Goal: Contribute content: Add original content to the website for others to see

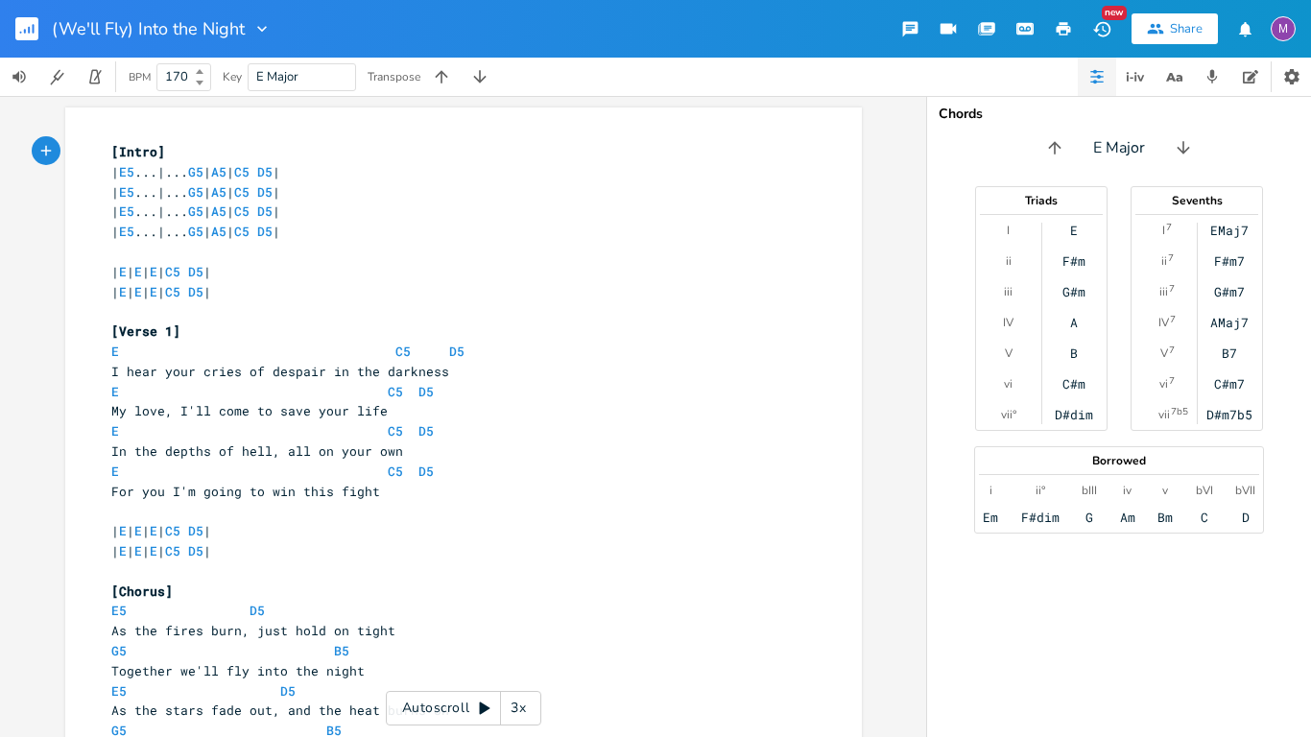
scroll to position [781, 0]
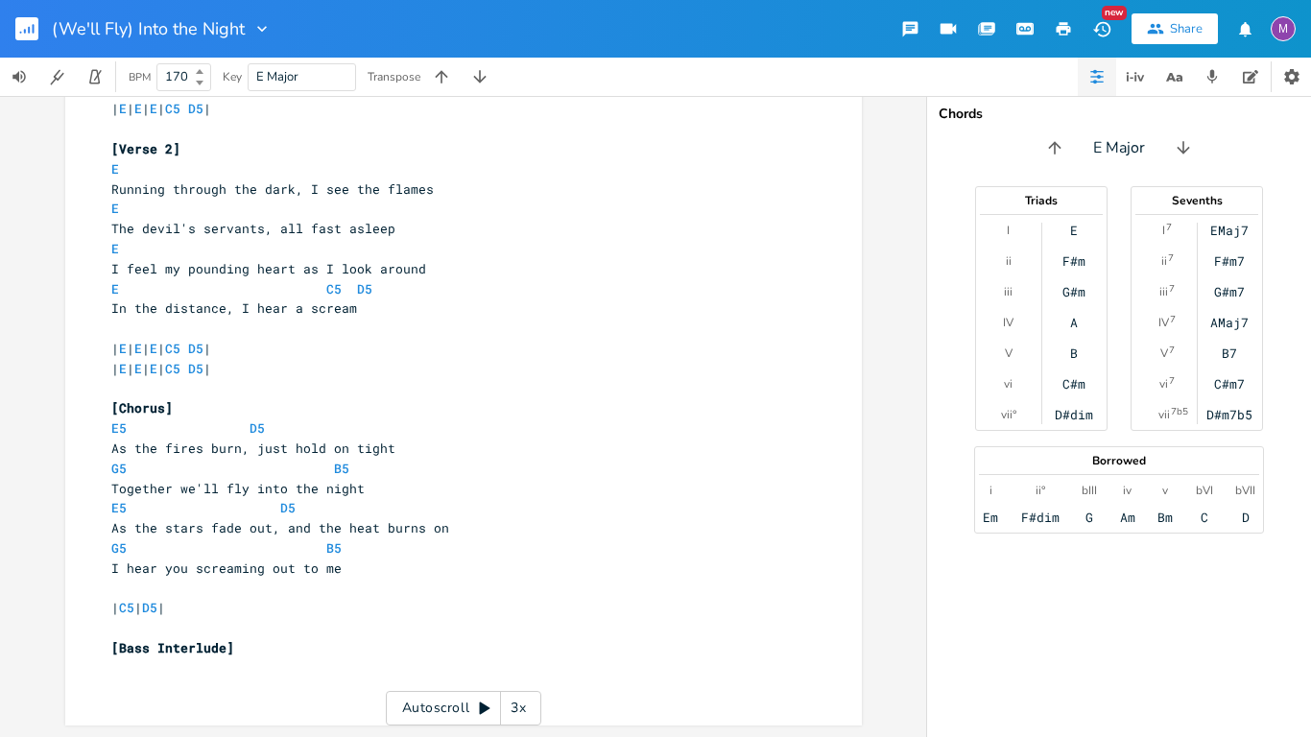
click at [198, 666] on pre "​" at bounding box center [453, 668] width 693 height 20
type textarea "| E | E | E | E |"
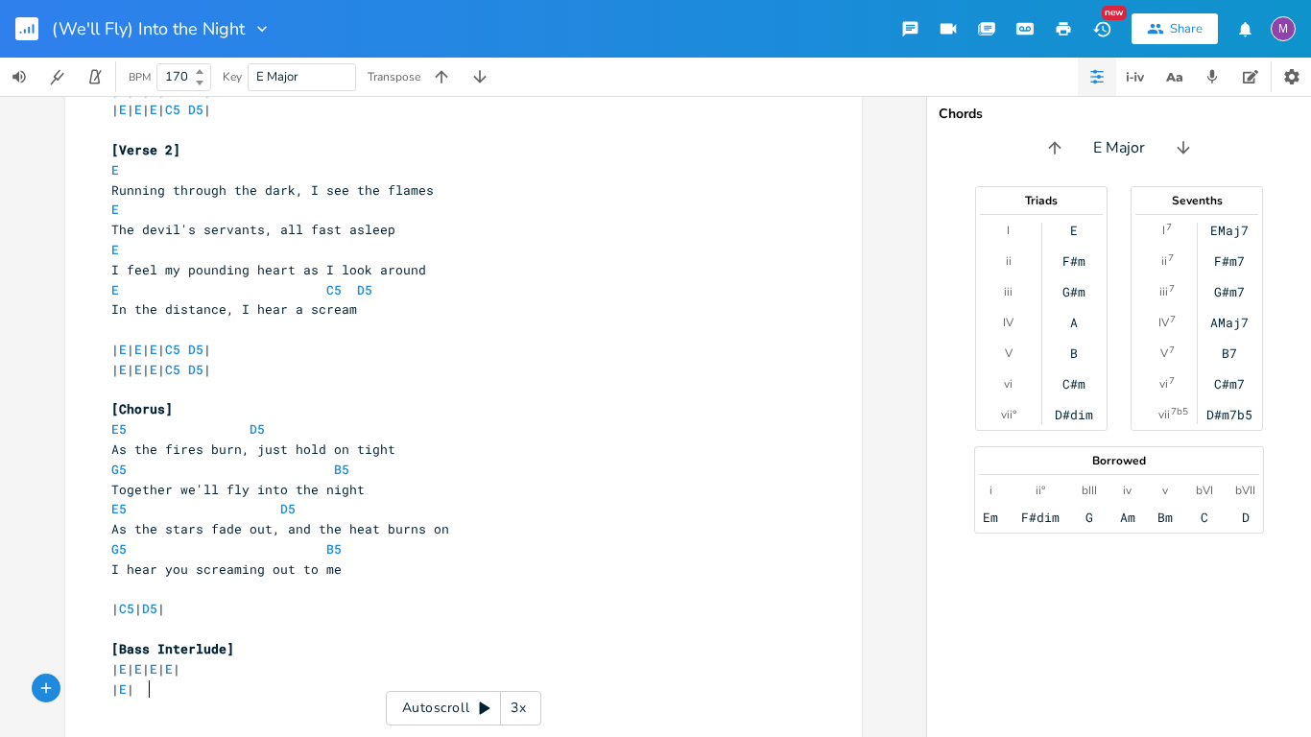
scroll to position [0, 19]
type textarea "| E | E | E | E |"
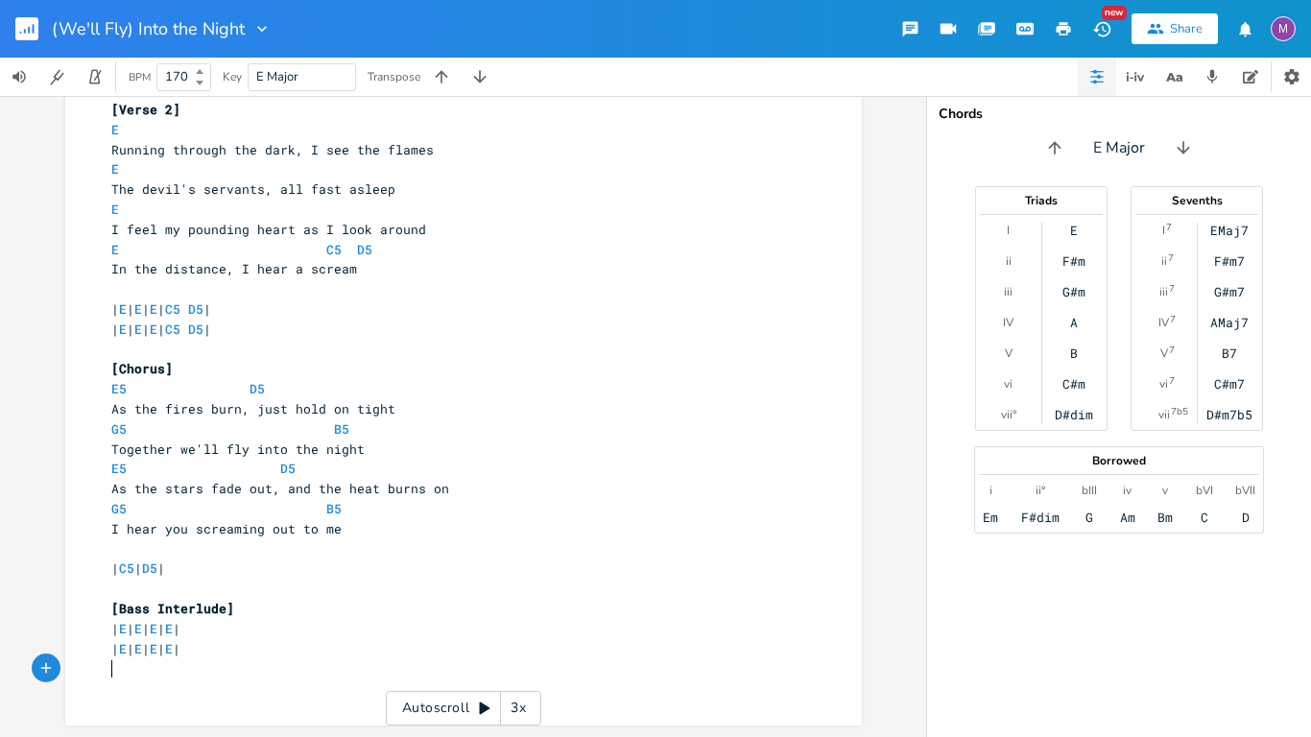
scroll to position [0, 0]
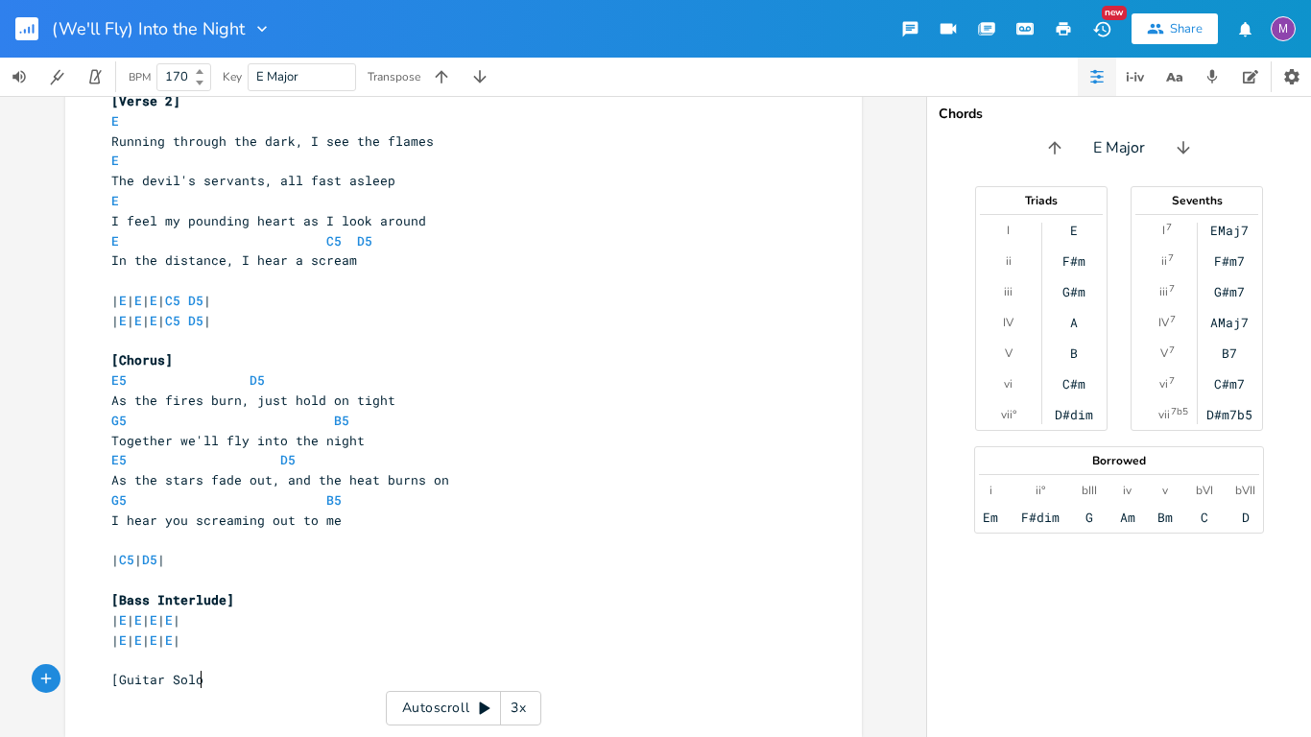
type textarea "[Guitar Solo]"
type textarea "| E | E | E | C5 D5 | | E | E | E | C5 D5 |"
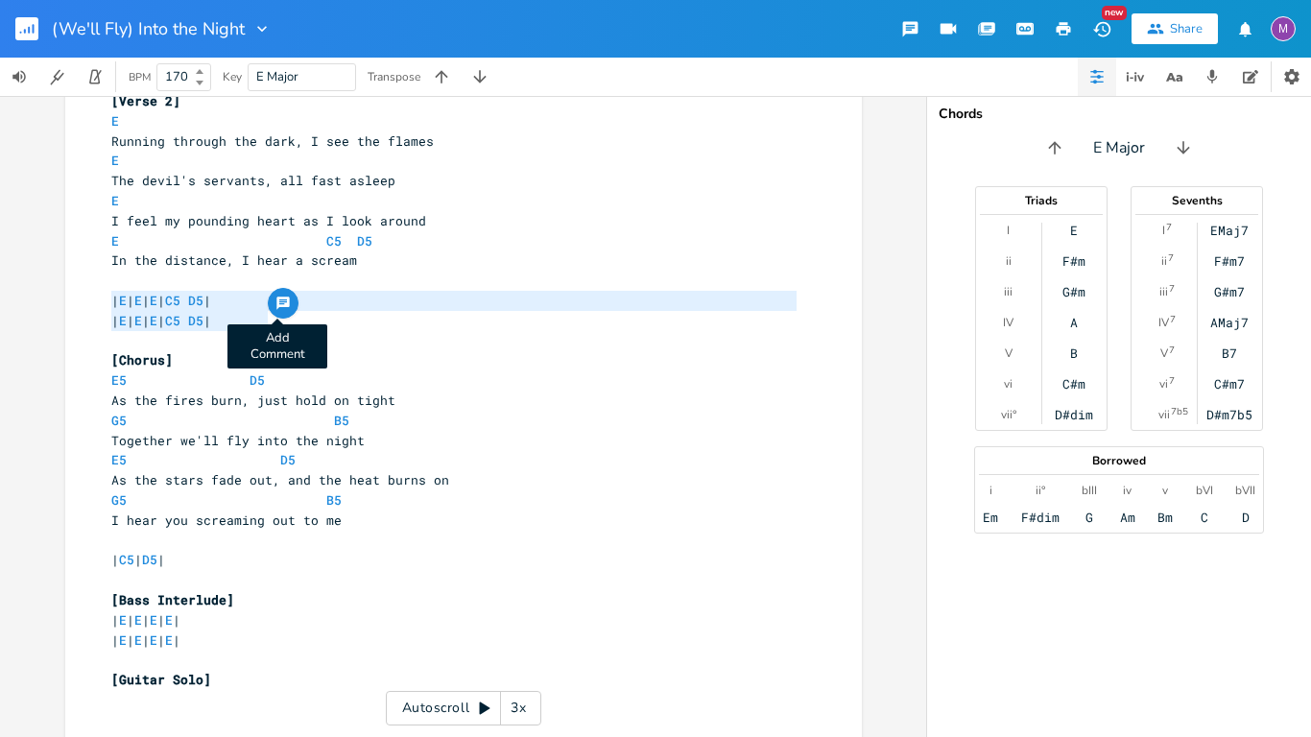
drag, startPoint x: 102, startPoint y: 300, endPoint x: 277, endPoint y: 317, distance: 176.4
click at [277, 317] on div "| E | E | E | C5 D5 | | E | E | E | C5 D5 | x [Intro] | E5 ...|... G5 | A5 | C5…" at bounding box center [463, 17] width 797 height 1479
click at [161, 693] on pre "​" at bounding box center [453, 700] width 693 height 20
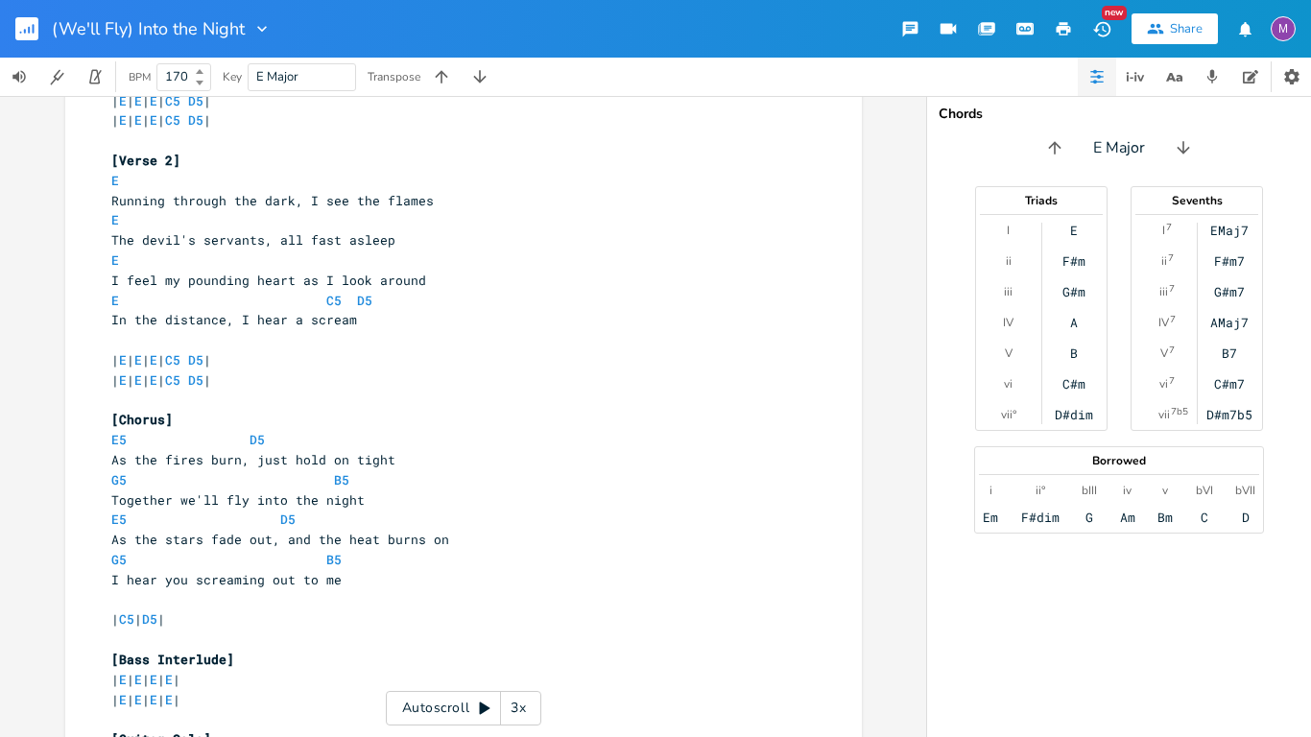
scroll to position [775, 0]
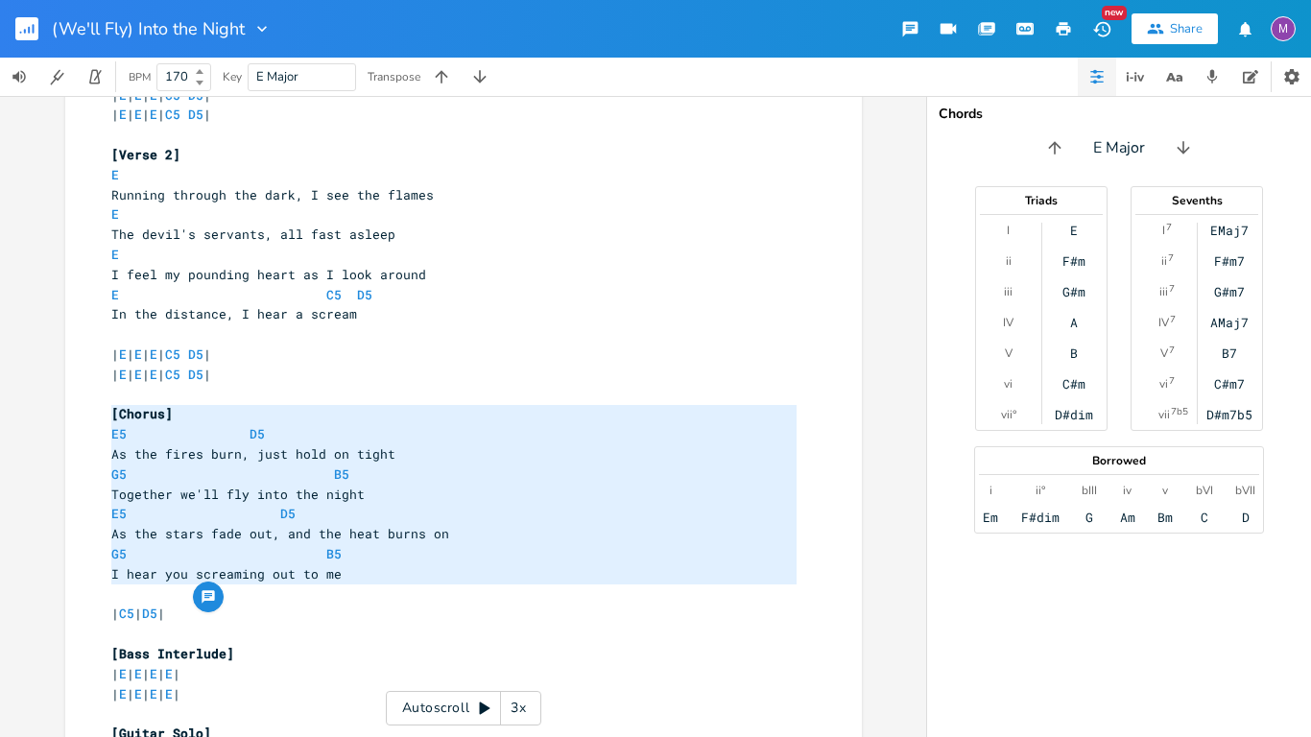
type textarea "[Chorus] E5 D5 As the fires burn, just hold on tight G5 B5 Together we'll fly i…"
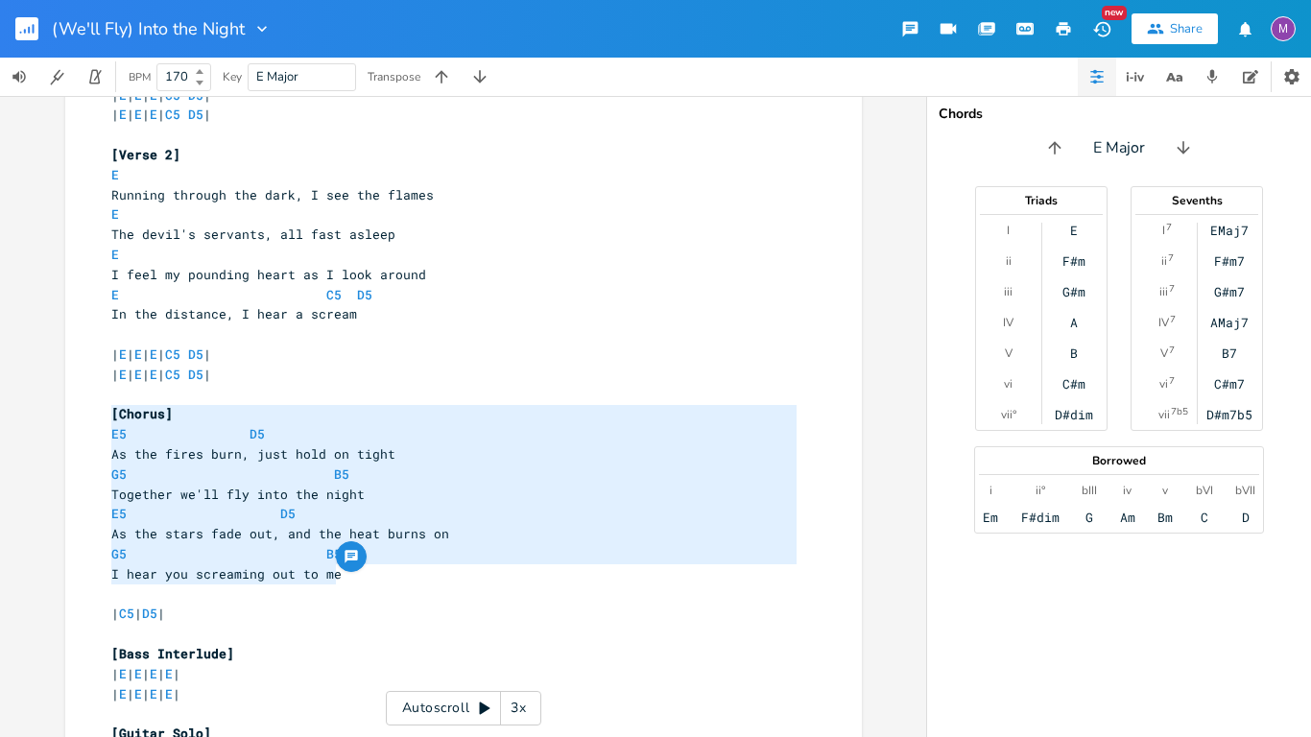
drag, startPoint x: 103, startPoint y: 416, endPoint x: 364, endPoint y: 581, distance: 308.9
click at [364, 581] on div "[Intro] | E5 ...|... G5 | A5 | C5 D5 | | E5 ...|... G5 | A5 | C5 D5 | | E5 ...|…" at bounding box center [453, 115] width 693 height 1497
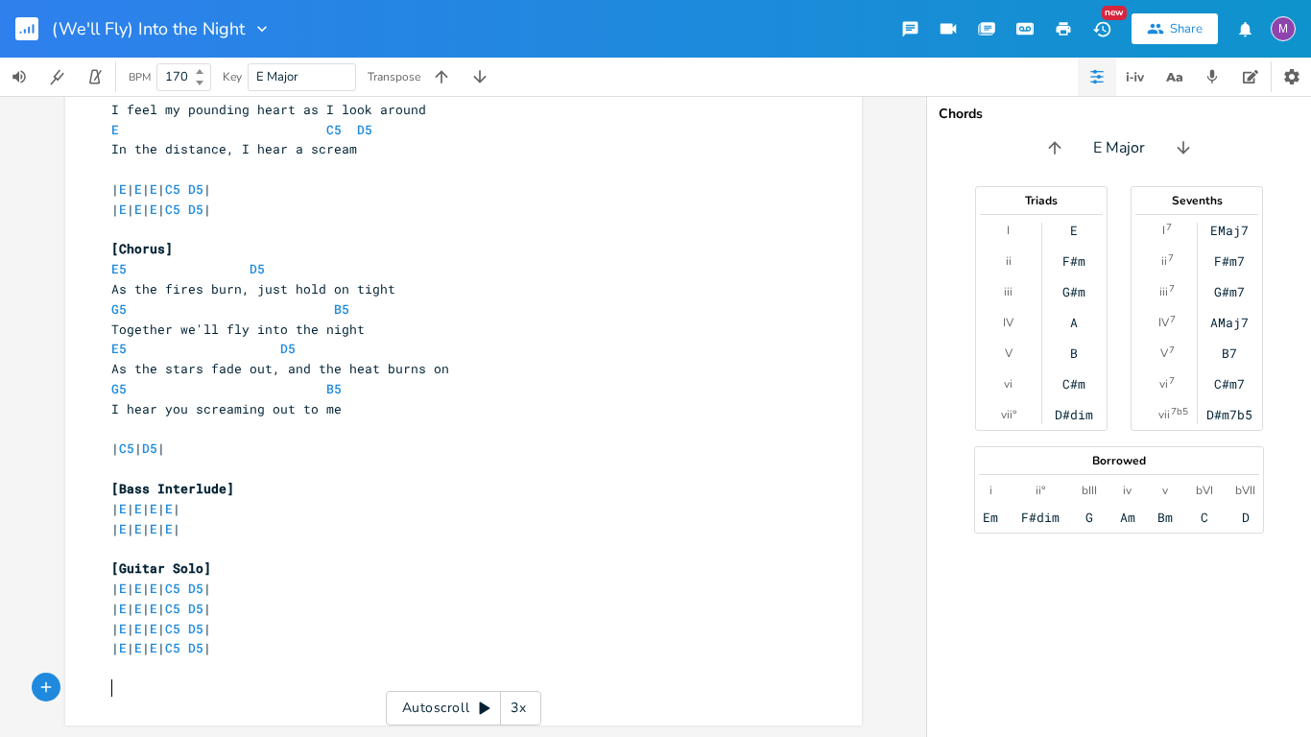
click at [250, 688] on pre "​" at bounding box center [453, 689] width 693 height 20
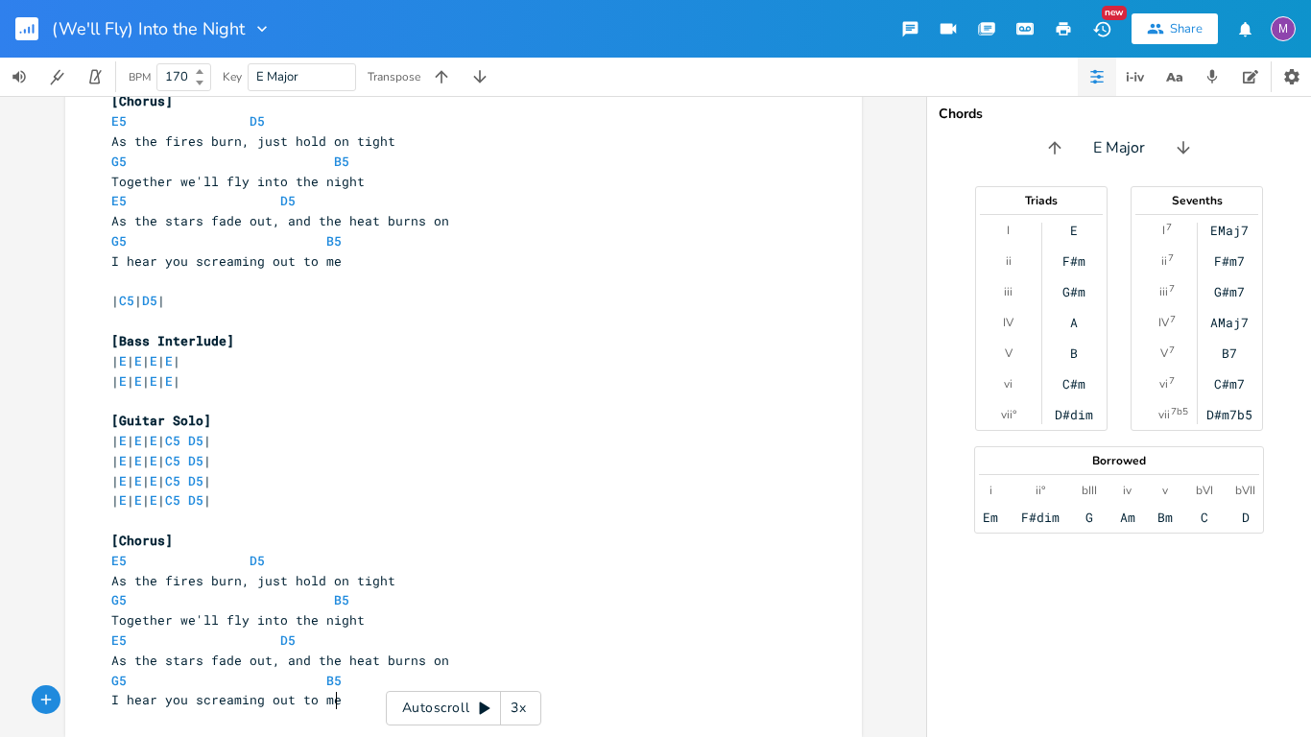
scroll to position [0, 0]
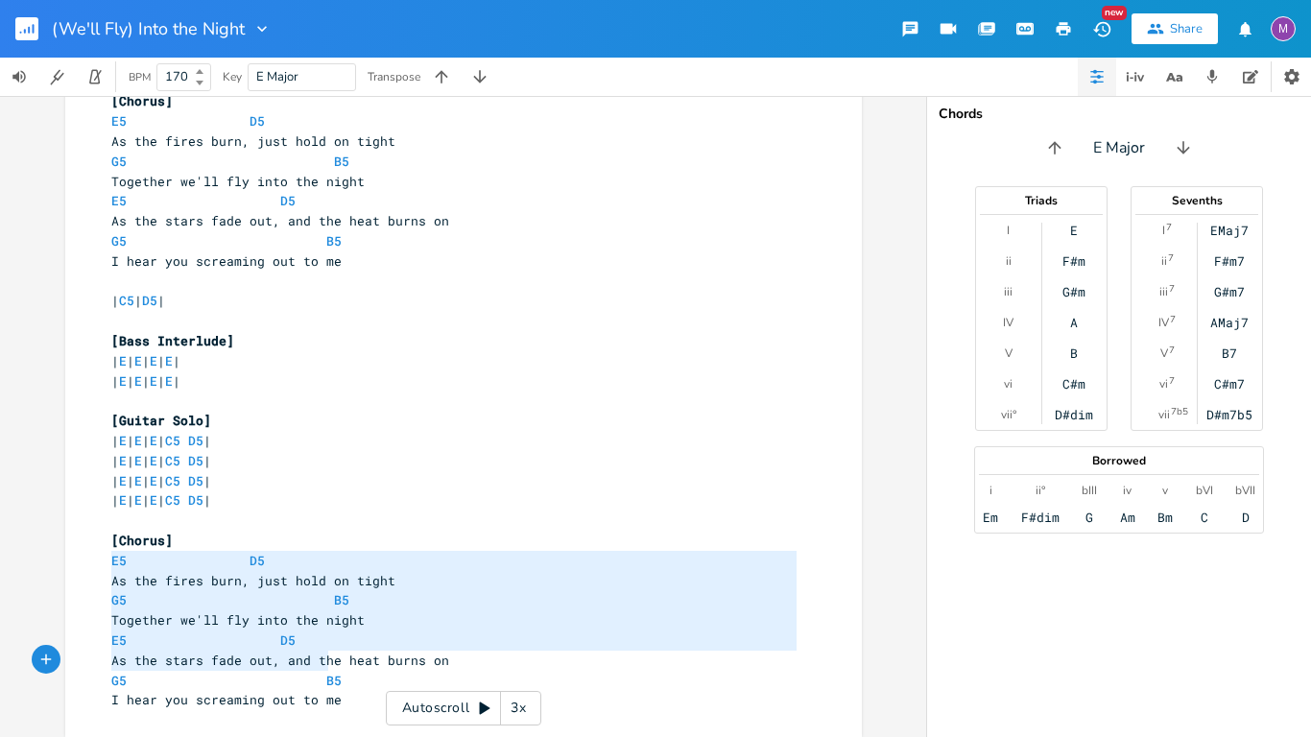
type textarea "E5 D5 As the fires burn, just hold on tight G5 B5 Together we'll fly into the n…"
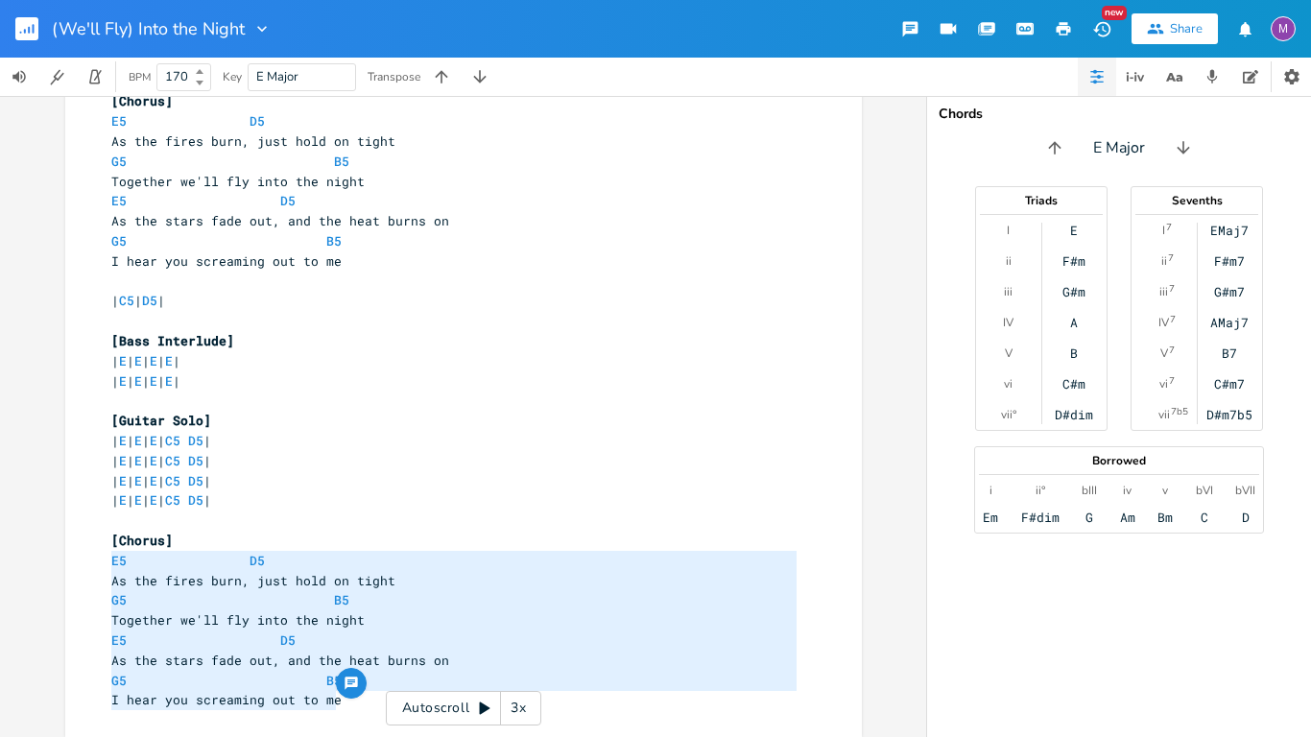
drag, startPoint x: 103, startPoint y: 557, endPoint x: 359, endPoint y: 710, distance: 298.7
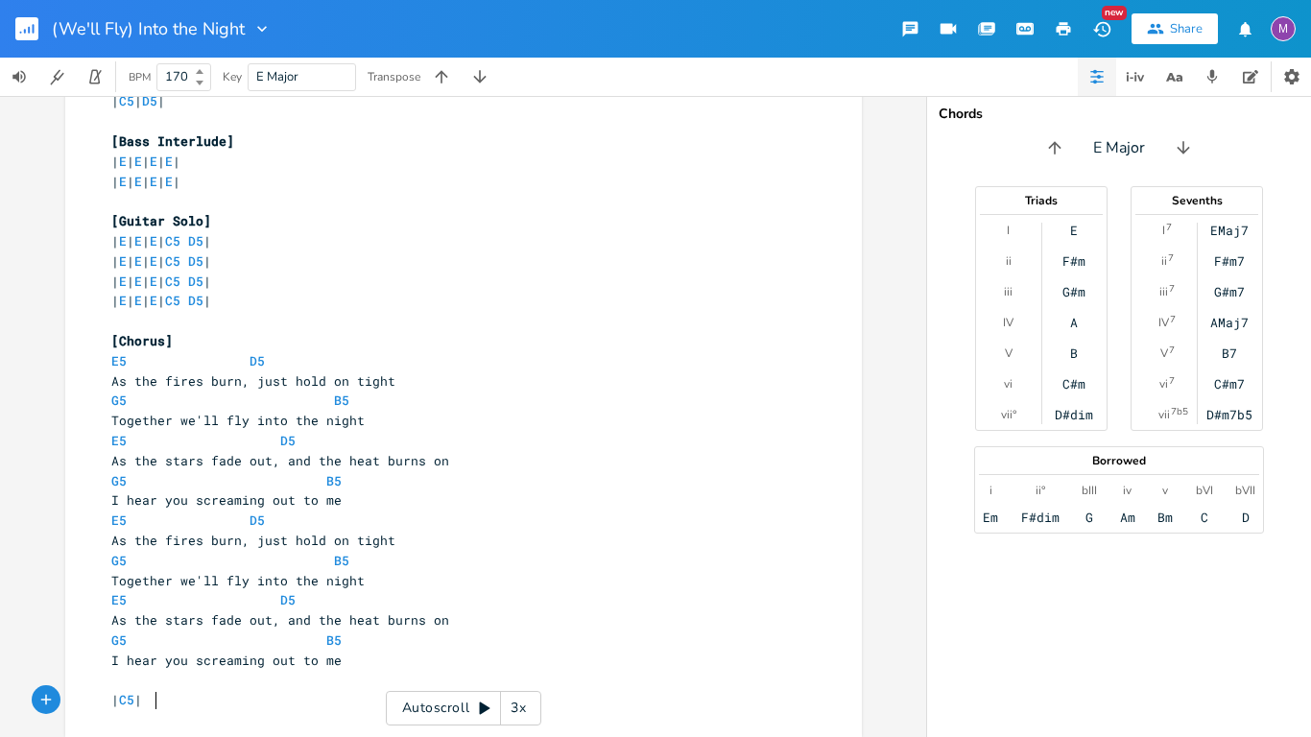
scroll to position [0, 33]
type textarea "| C5 | D5 |"
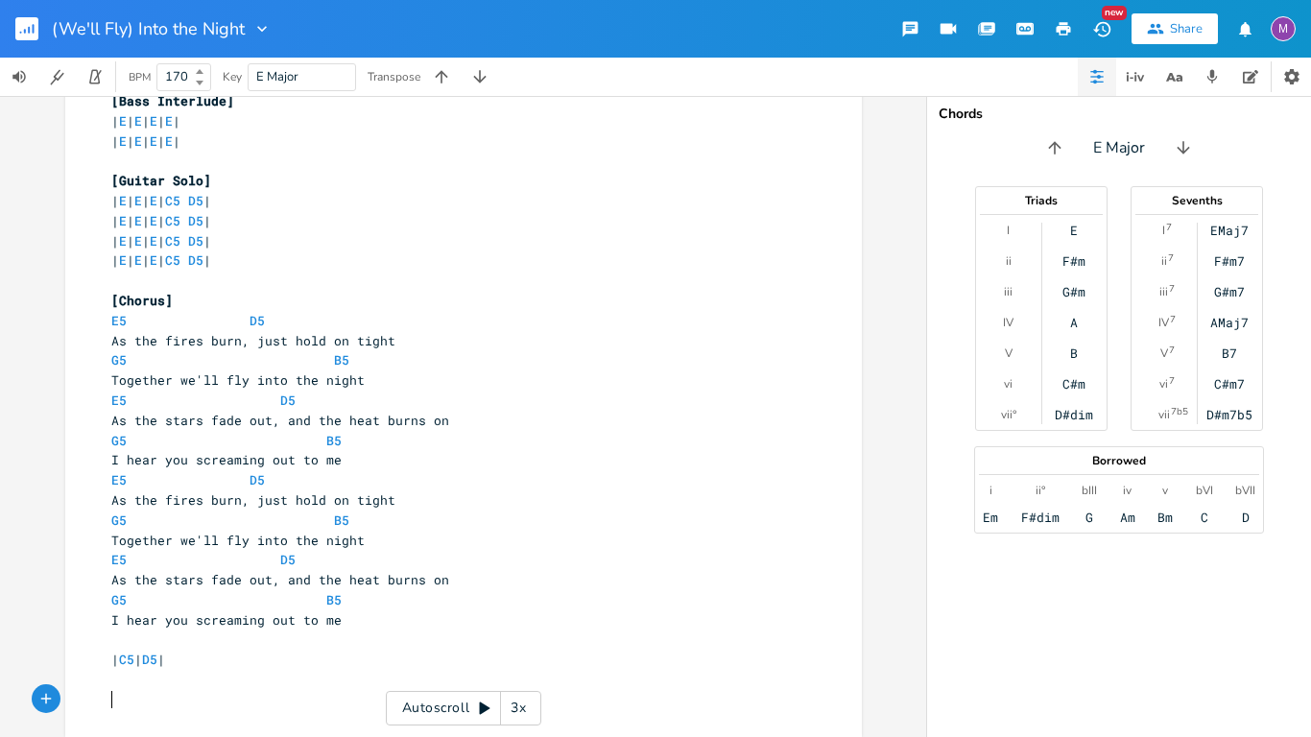
type textarea "-"
type textarea "+"
type textarea "="
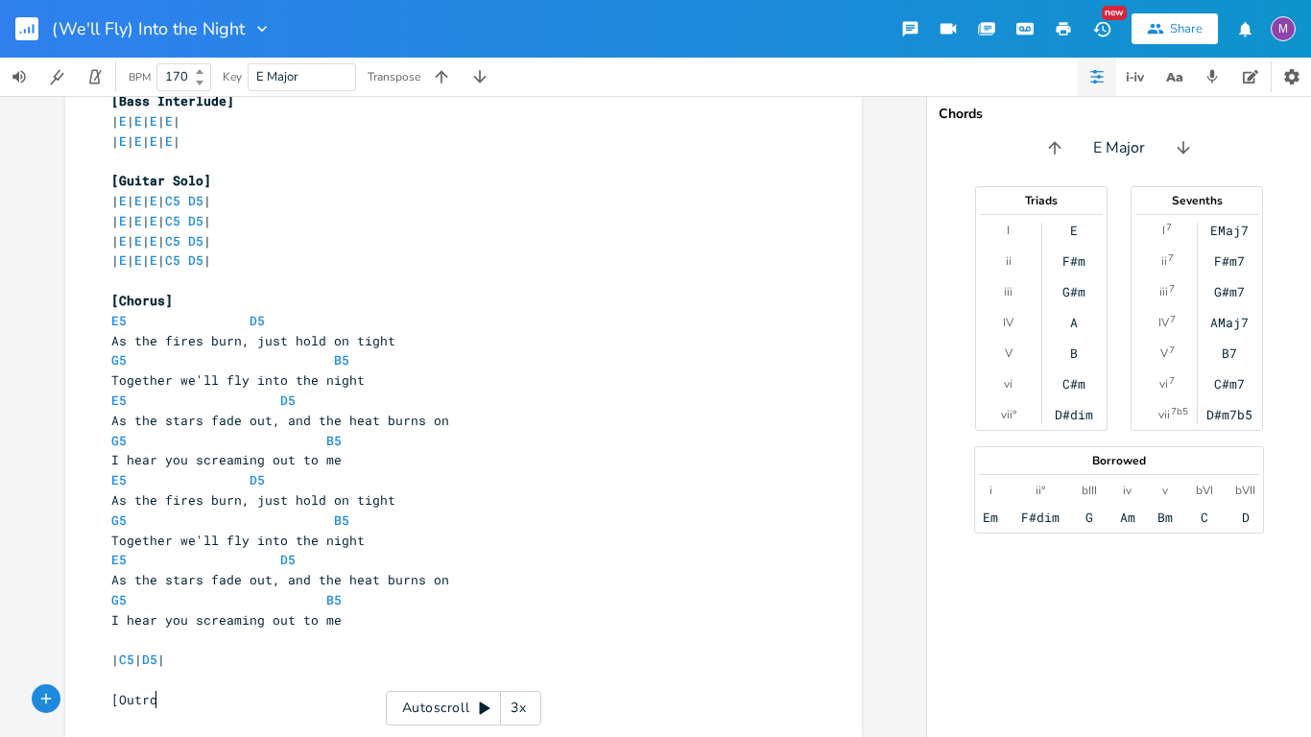
type textarea "[Outro]"
type textarea "Drama"
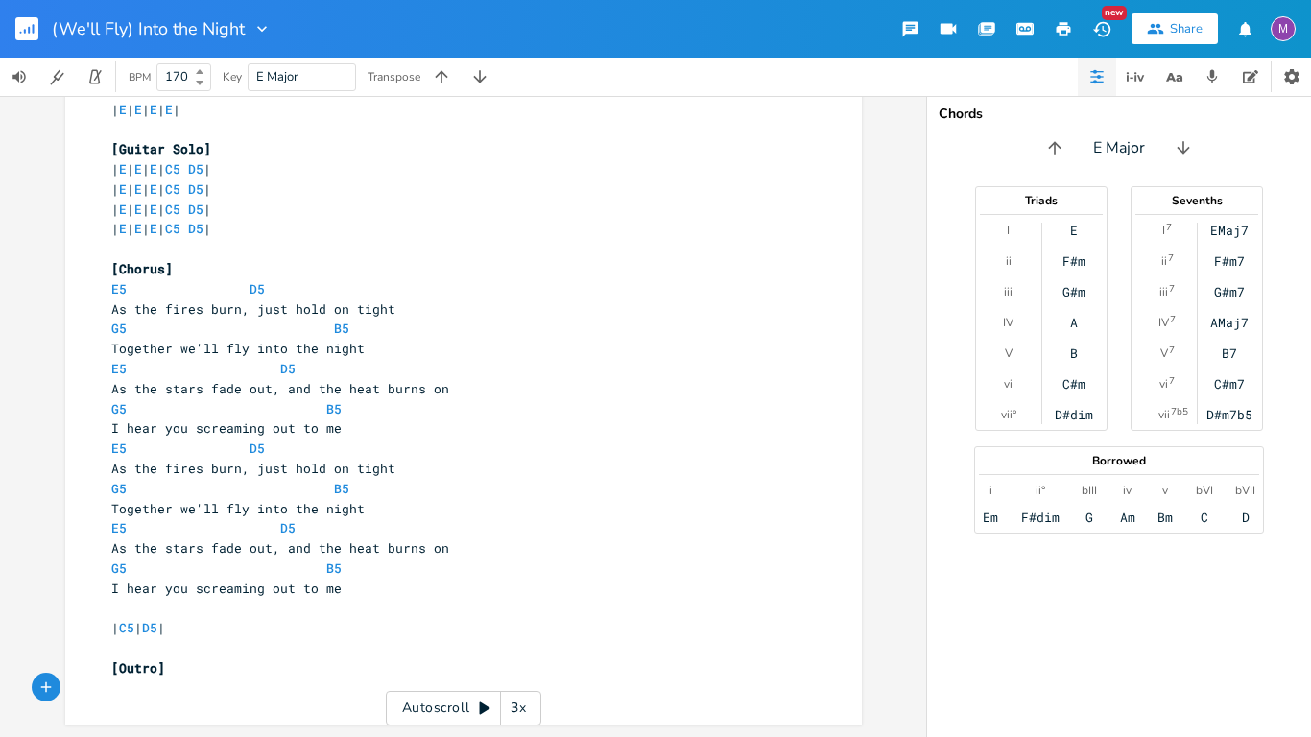
scroll to position [0, 0]
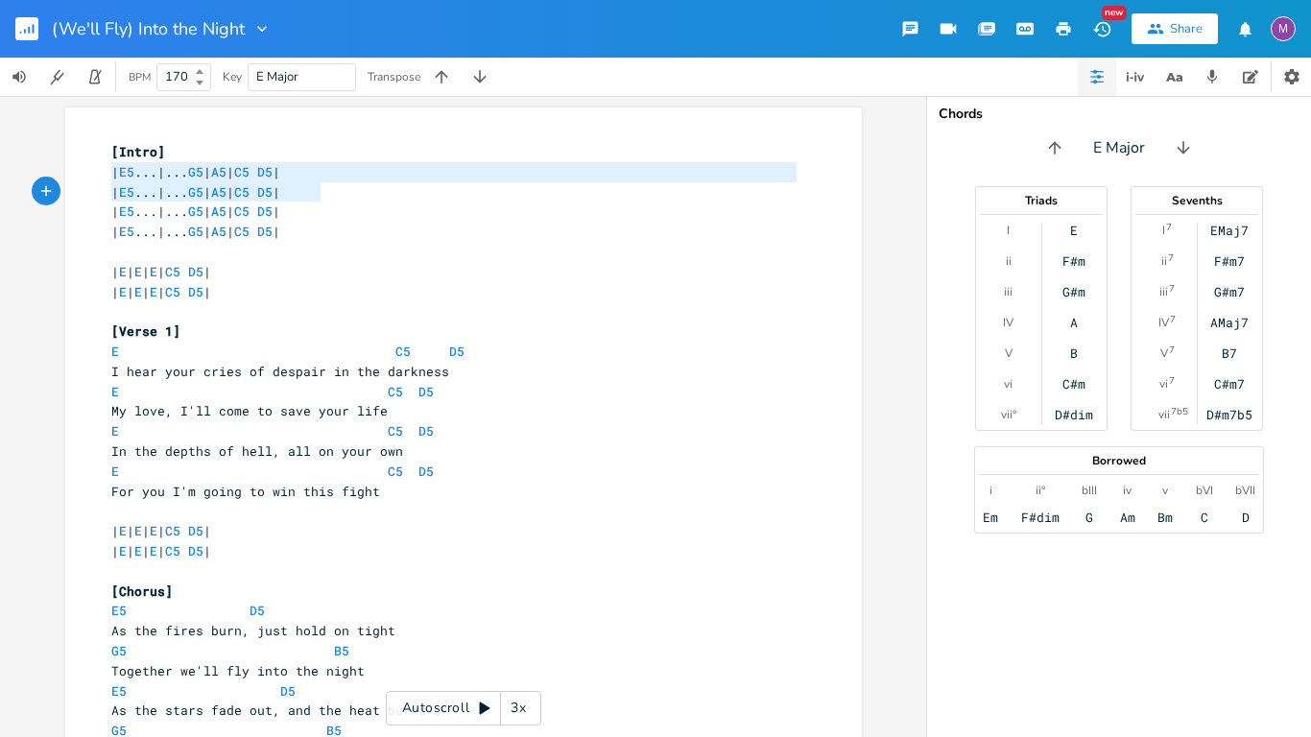
type textarea "| E5...|...G5 | A5 | C5 D5 | | E5...|...G5 | A5 | C5 D5 | | E5...|...G5 | A5 | …"
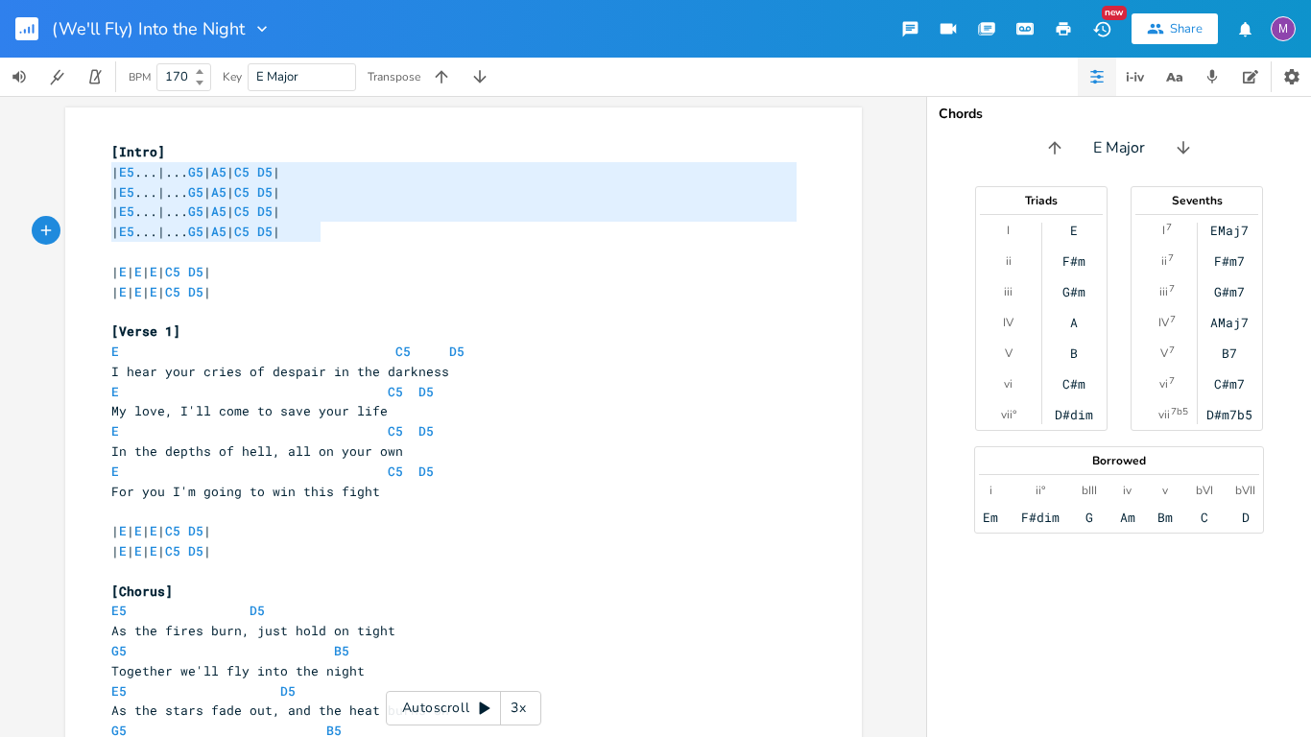
scroll to position [57, 0]
drag, startPoint x: 106, startPoint y: 168, endPoint x: 332, endPoint y: 239, distance: 237.4
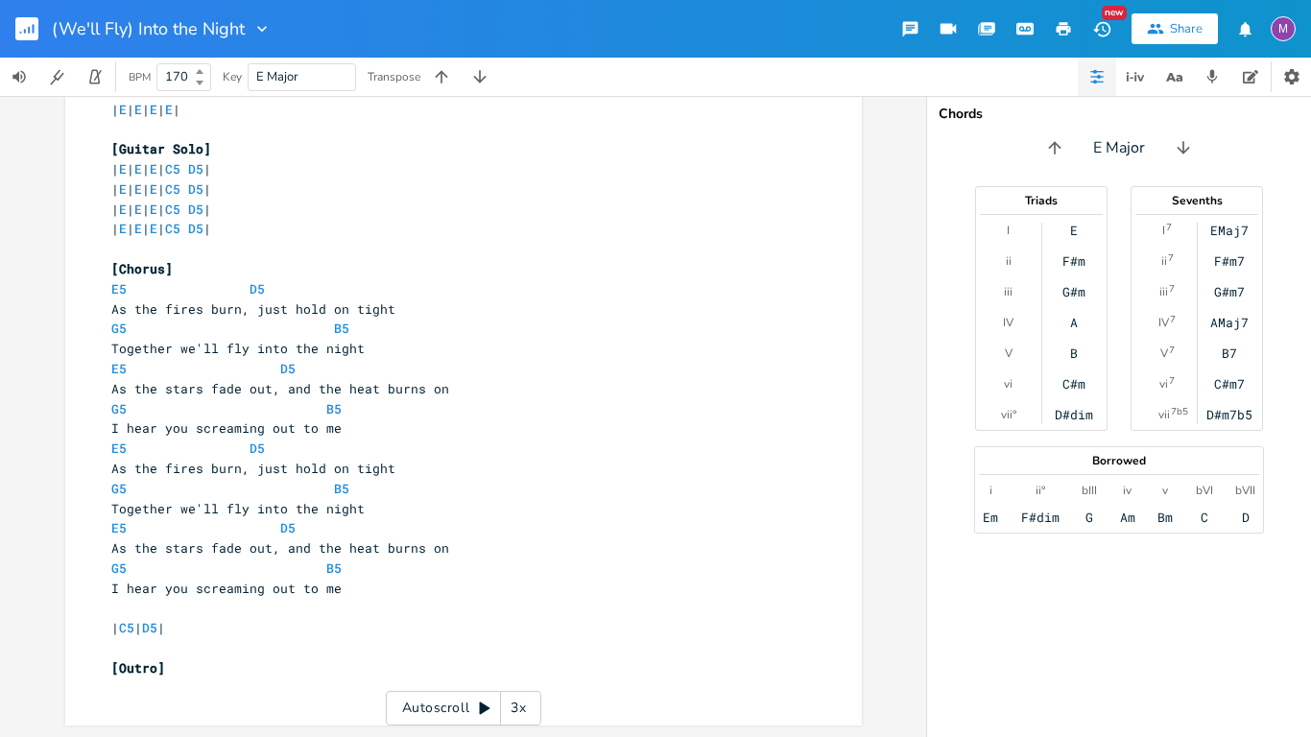
scroll to position [5, 0]
click at [176, 680] on pre "​" at bounding box center [453, 689] width 693 height 20
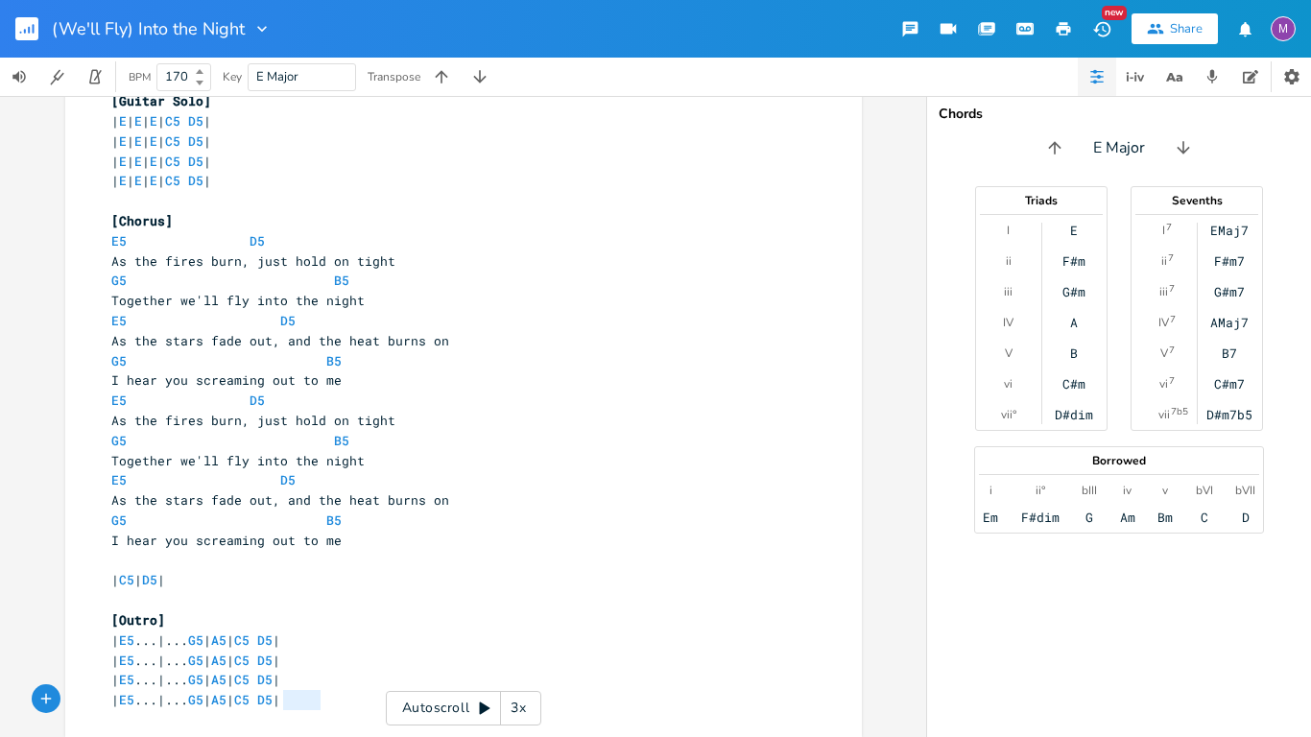
type textarea "C5 D5 |"
drag, startPoint x: 320, startPoint y: 703, endPoint x: 251, endPoint y: 700, distance: 68.2
click at [251, 700] on pre "| E5 ...|... G5 | A5 | C5 D5 |" at bounding box center [453, 700] width 693 height 20
click at [251, 700] on span "| E5 ...|... G5 | A5 | C5 D5 |" at bounding box center [195, 699] width 169 height 17
click at [325, 705] on pre "| E5 ...|... G5 | A5 | C5 D5 |" at bounding box center [453, 700] width 693 height 20
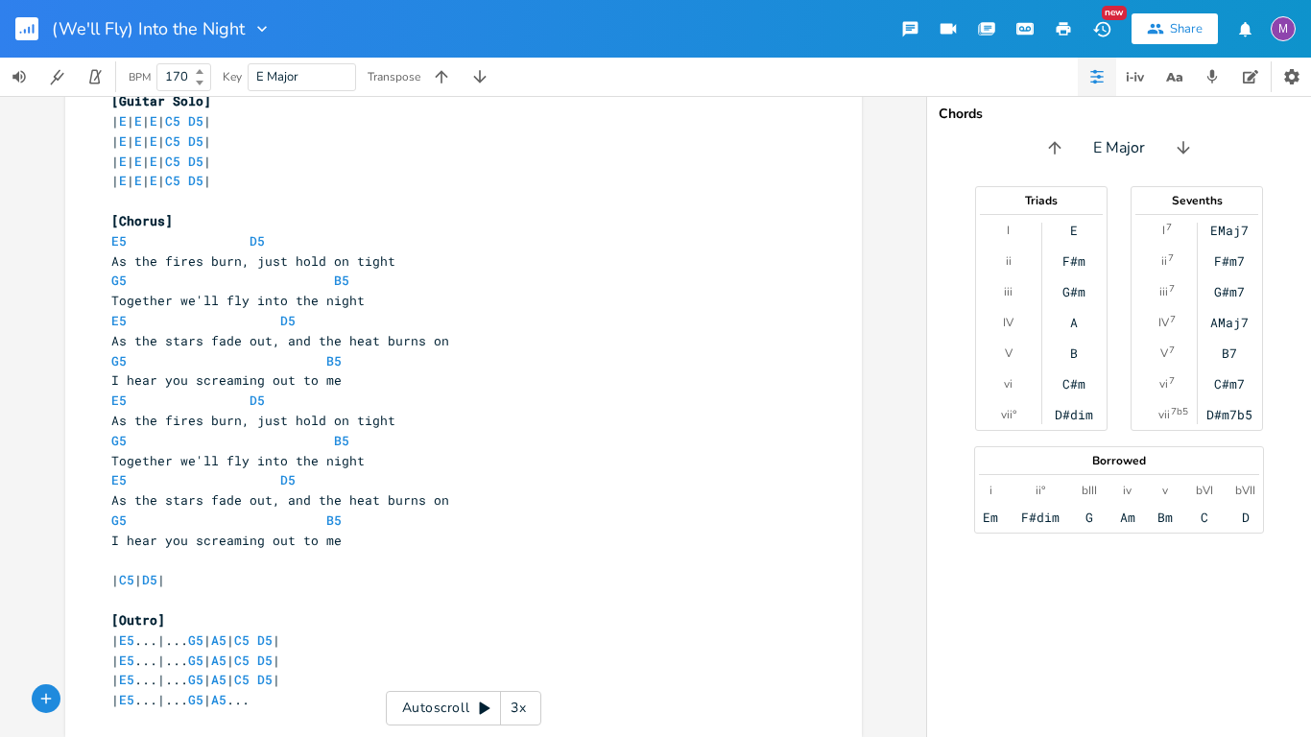
type textarea "...."
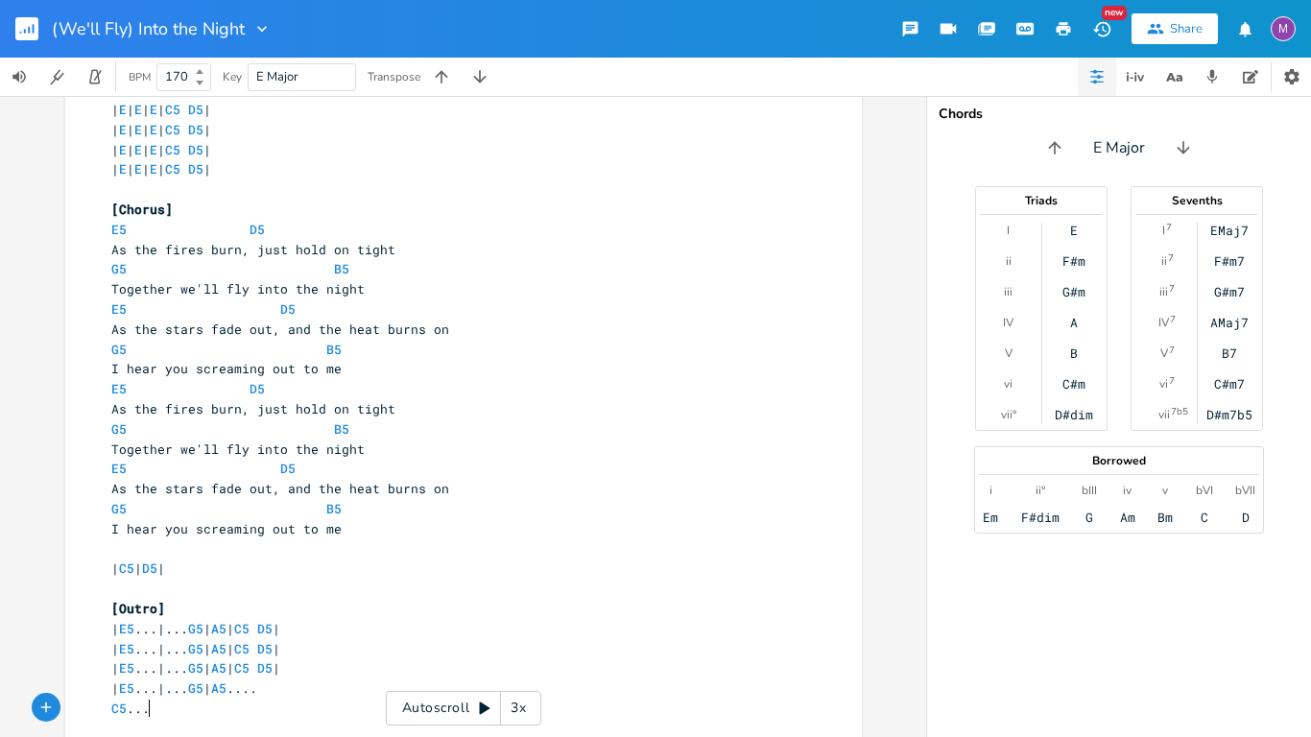
type textarea "C5...."
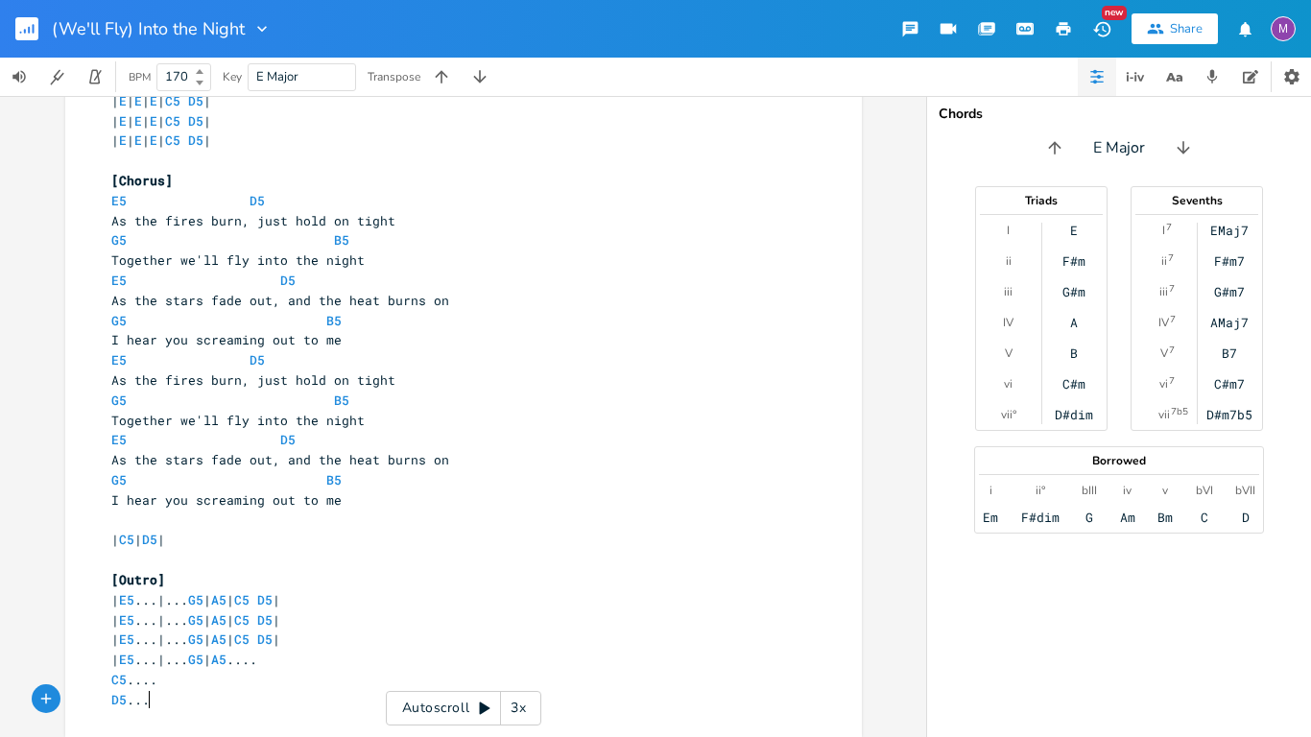
type textarea "D5...."
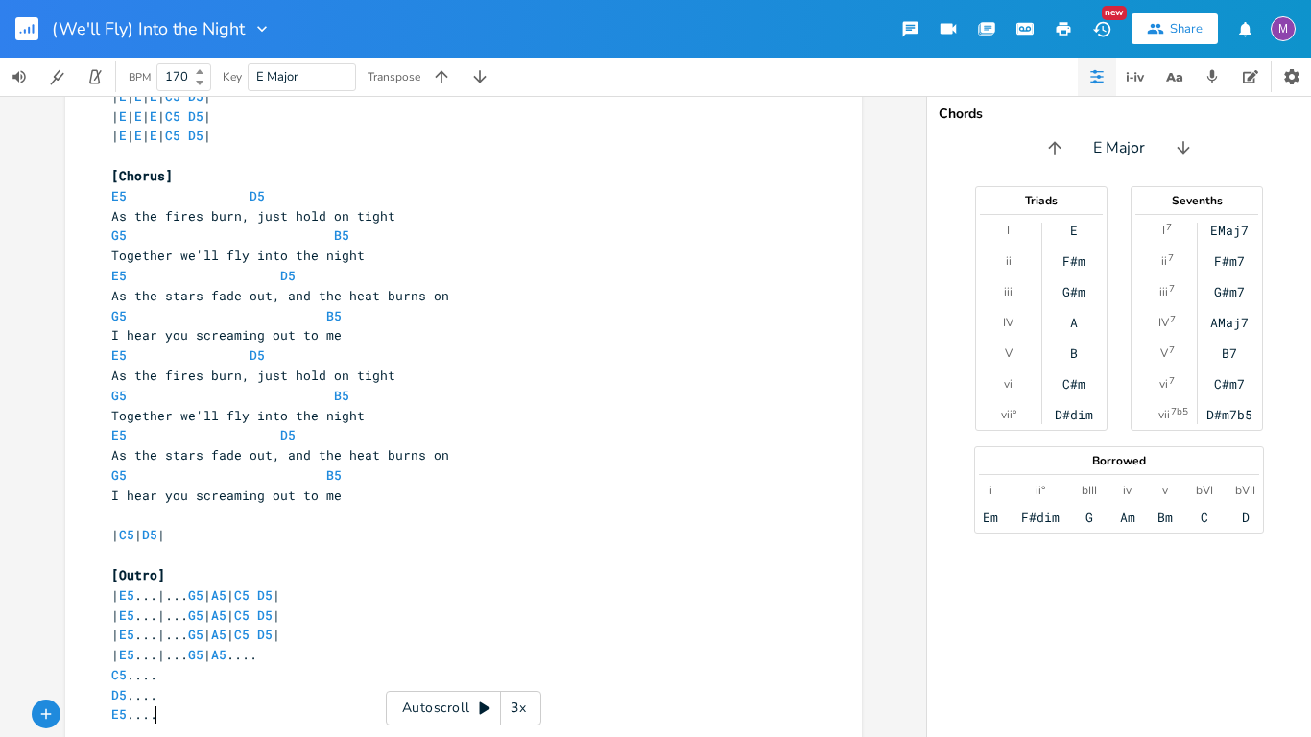
scroll to position [0, 26]
type textarea "E5...."
click at [0, 317] on div "E5.... x [Intro] | E5 ...|... G5 | A5 | C5 D5 | | E5 ...|... G5 | A5 | C5 D5 | …" at bounding box center [463, 416] width 926 height 641
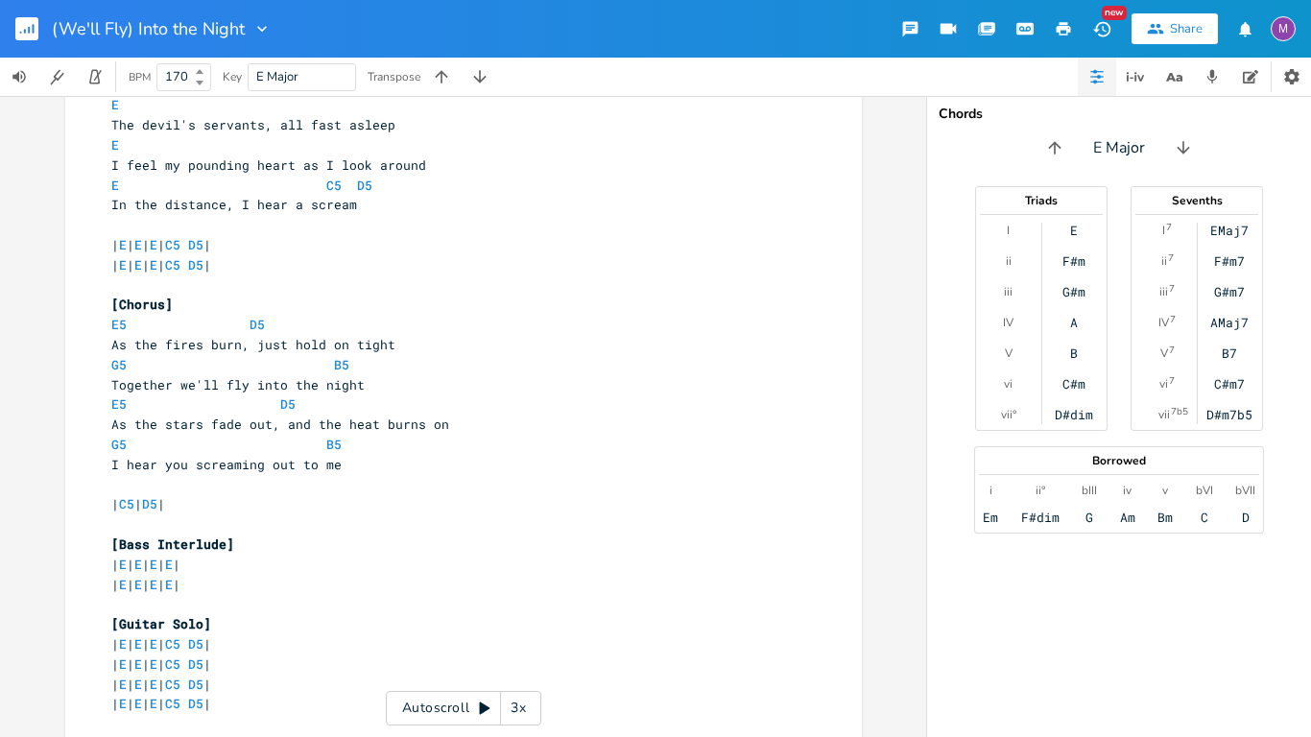
scroll to position [0, 0]
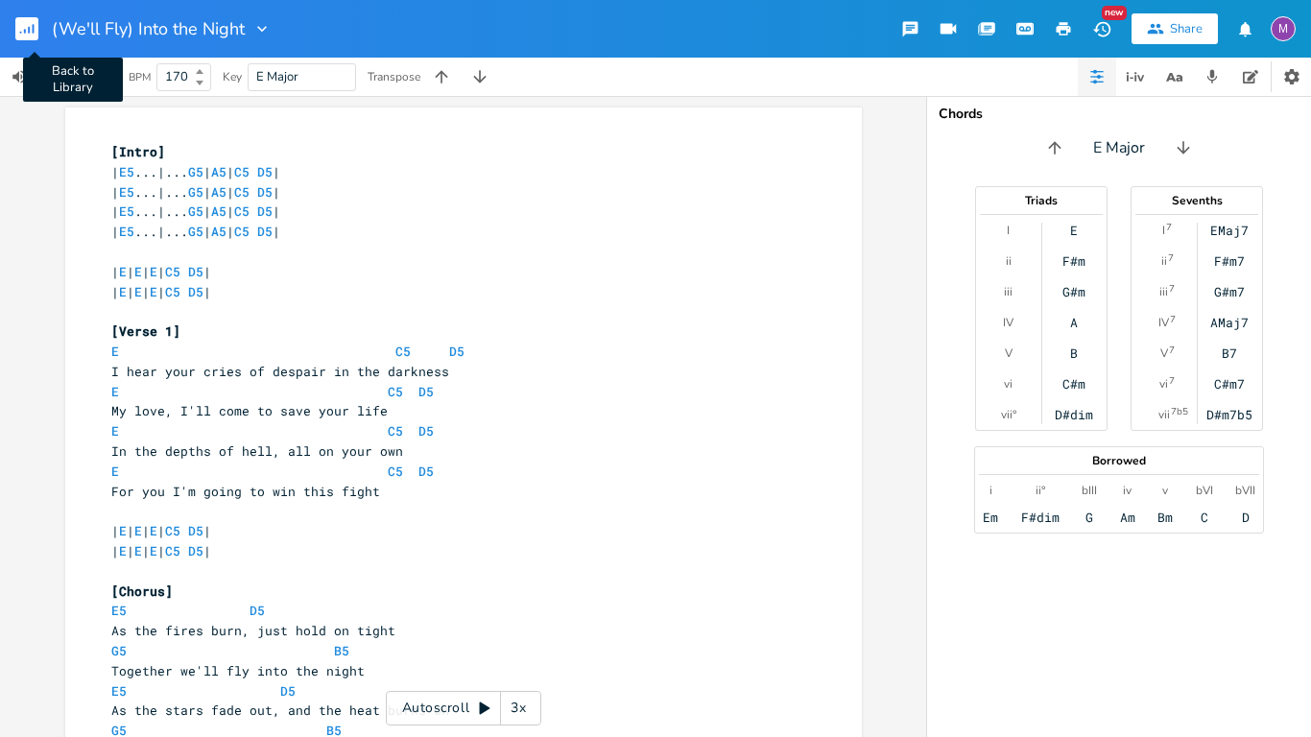
click at [22, 26] on rect "button" at bounding box center [26, 28] width 23 height 23
